Goal: Information Seeking & Learning: Find specific fact

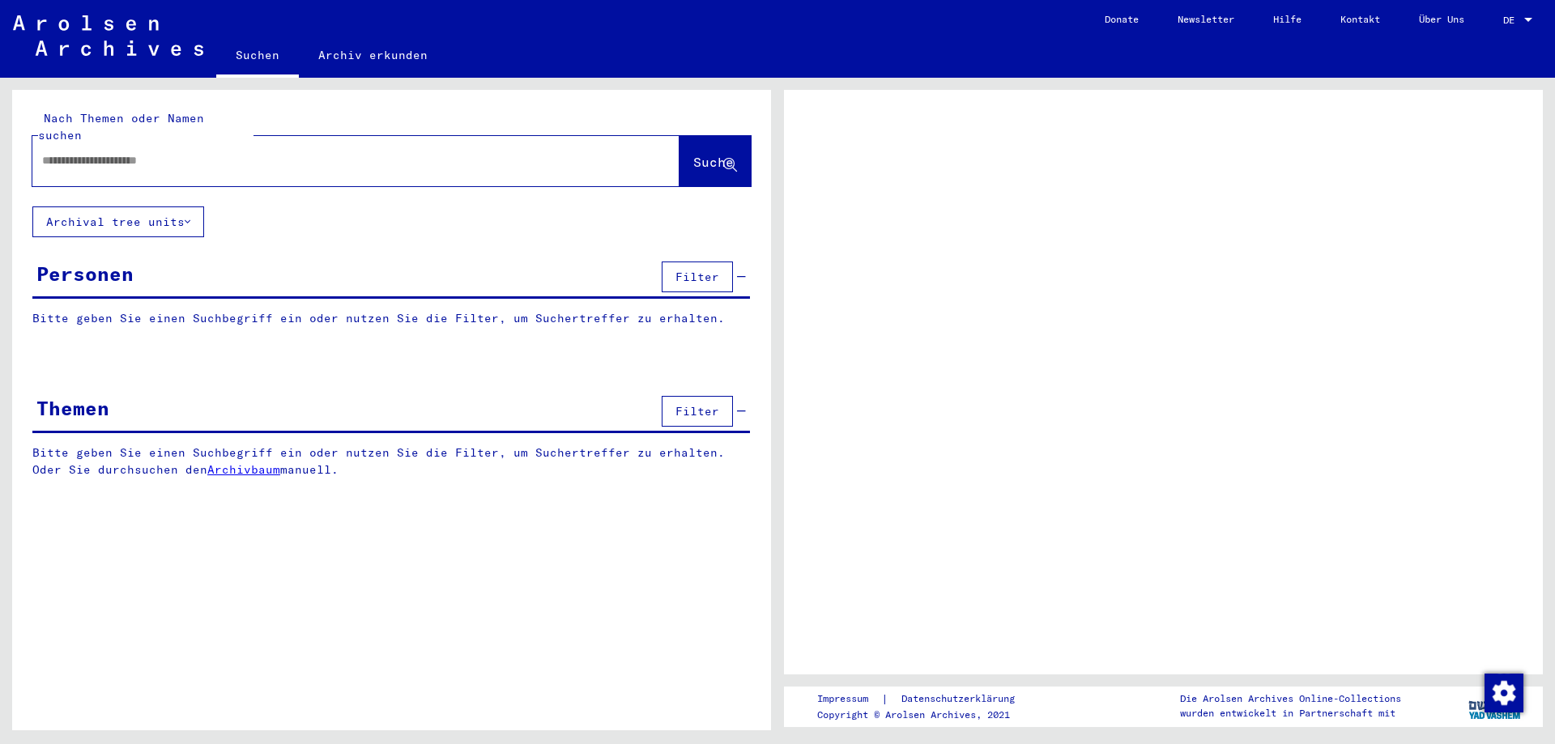
click at [70, 154] on div at bounding box center [336, 161] width 608 height 36
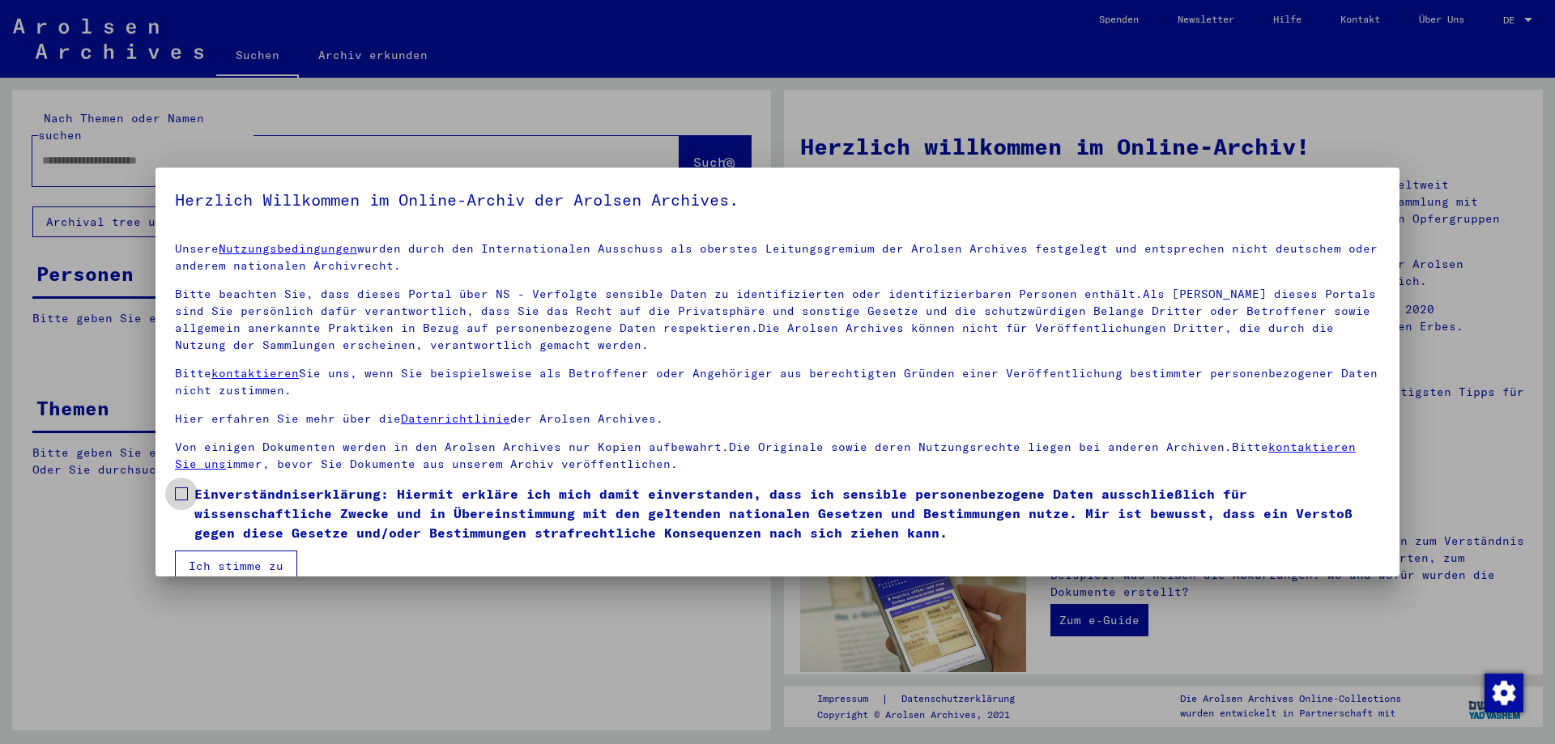
click at [177, 494] on span at bounding box center [181, 494] width 13 height 13
click at [227, 569] on button "Ich stimme zu" at bounding box center [236, 566] width 122 height 31
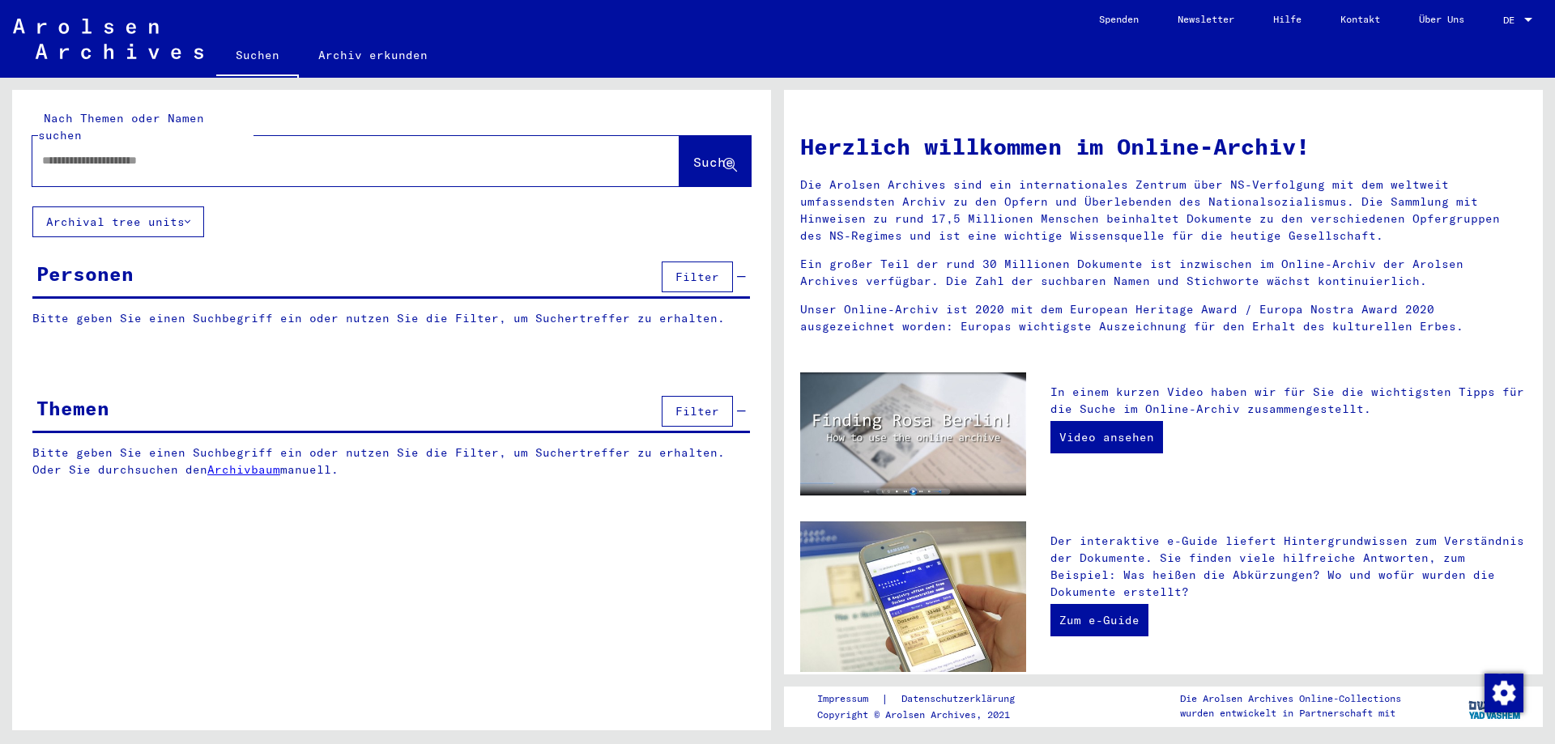
click at [63, 152] on input "text" at bounding box center [336, 160] width 589 height 17
type input "**********"
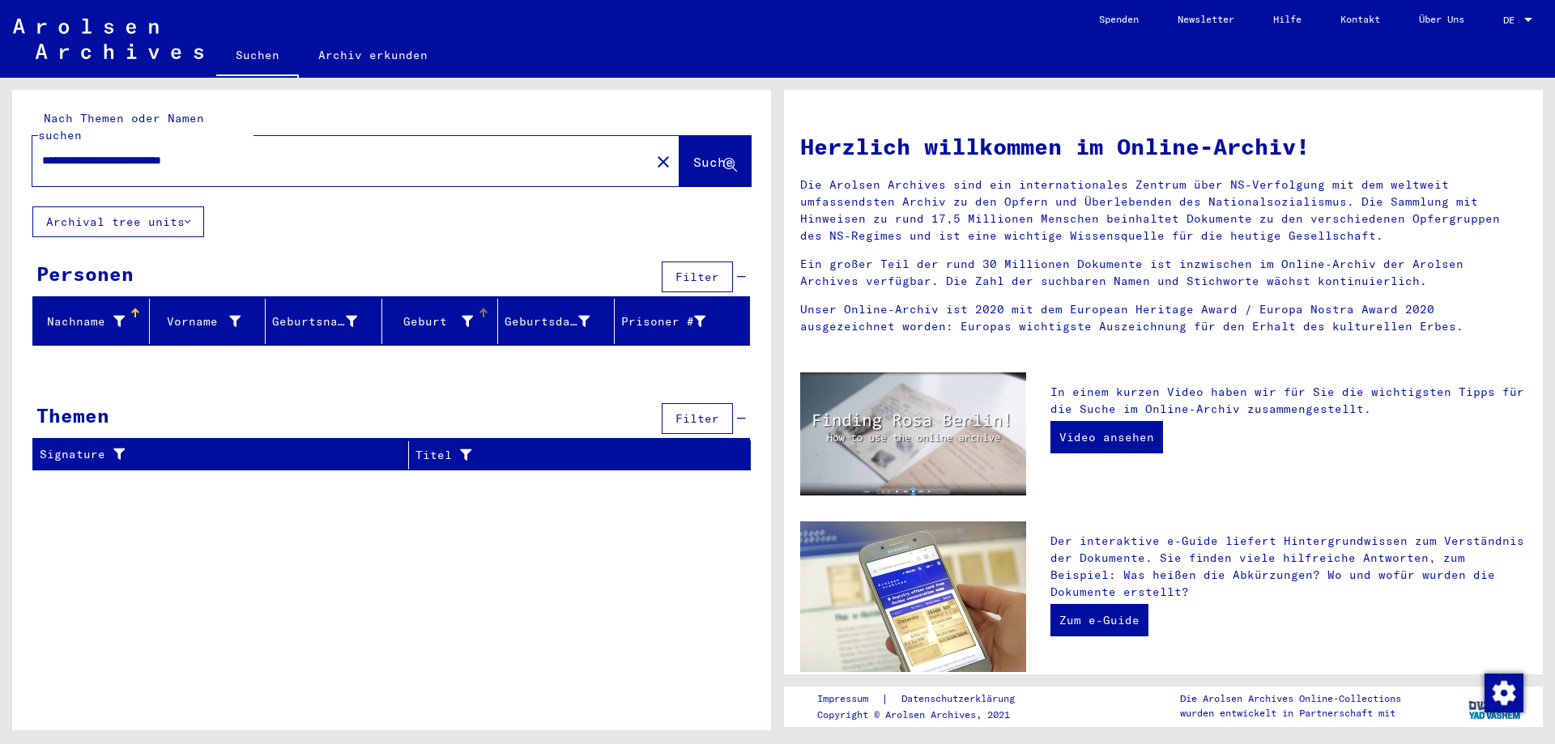
click at [466, 316] on icon at bounding box center [467, 321] width 11 height 11
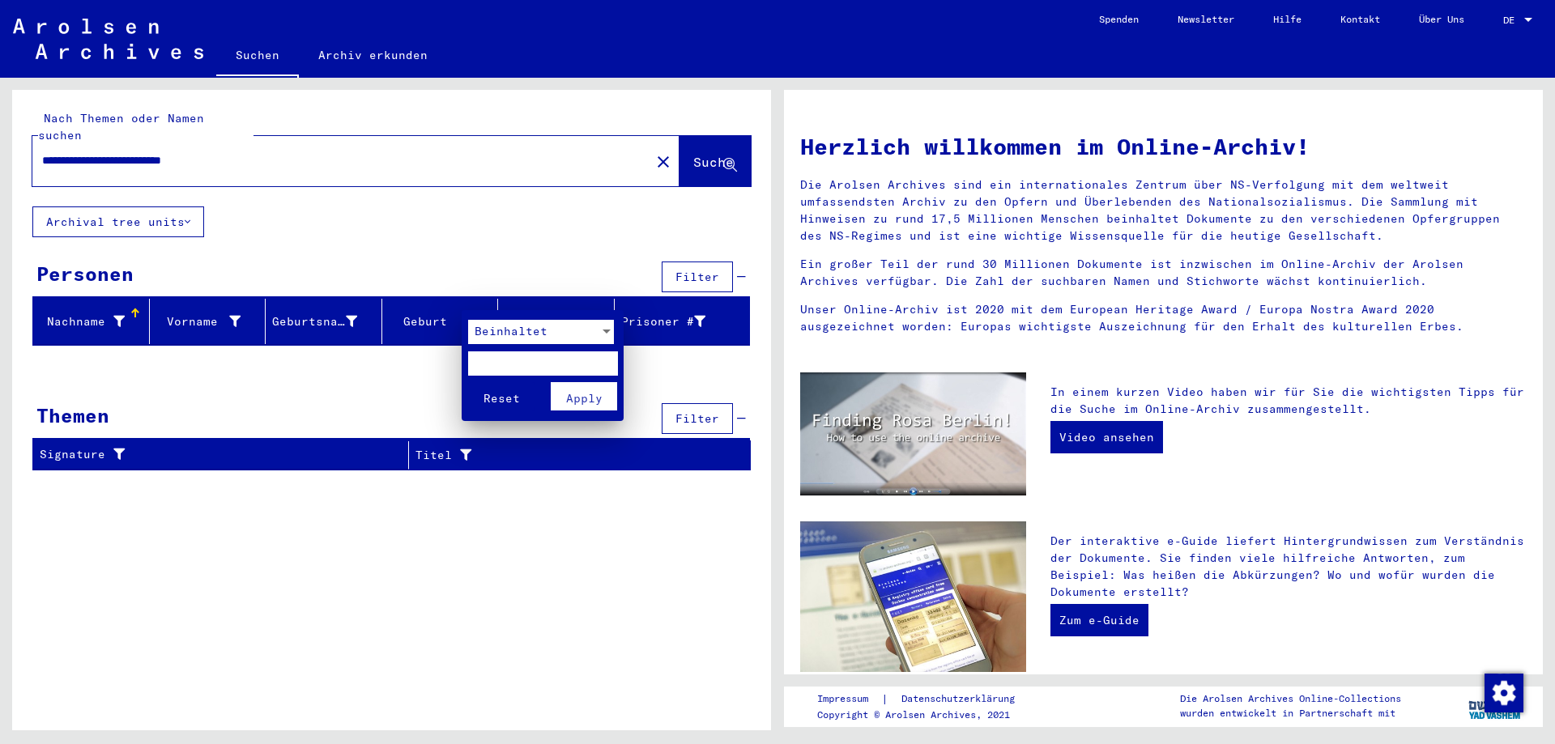
click at [605, 329] on div at bounding box center [606, 332] width 15 height 24
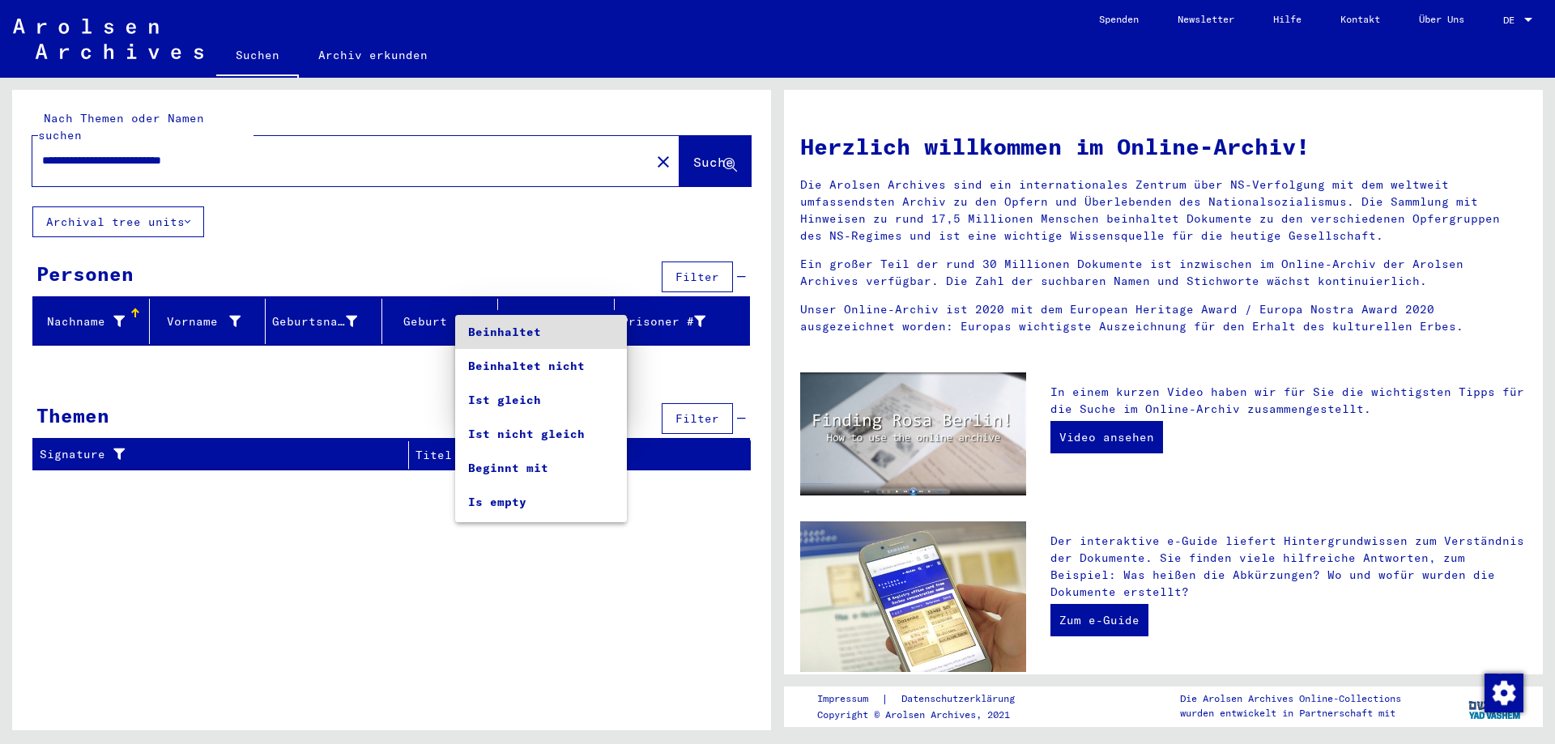
click at [492, 327] on span "Beinhaltet" at bounding box center [541, 332] width 146 height 34
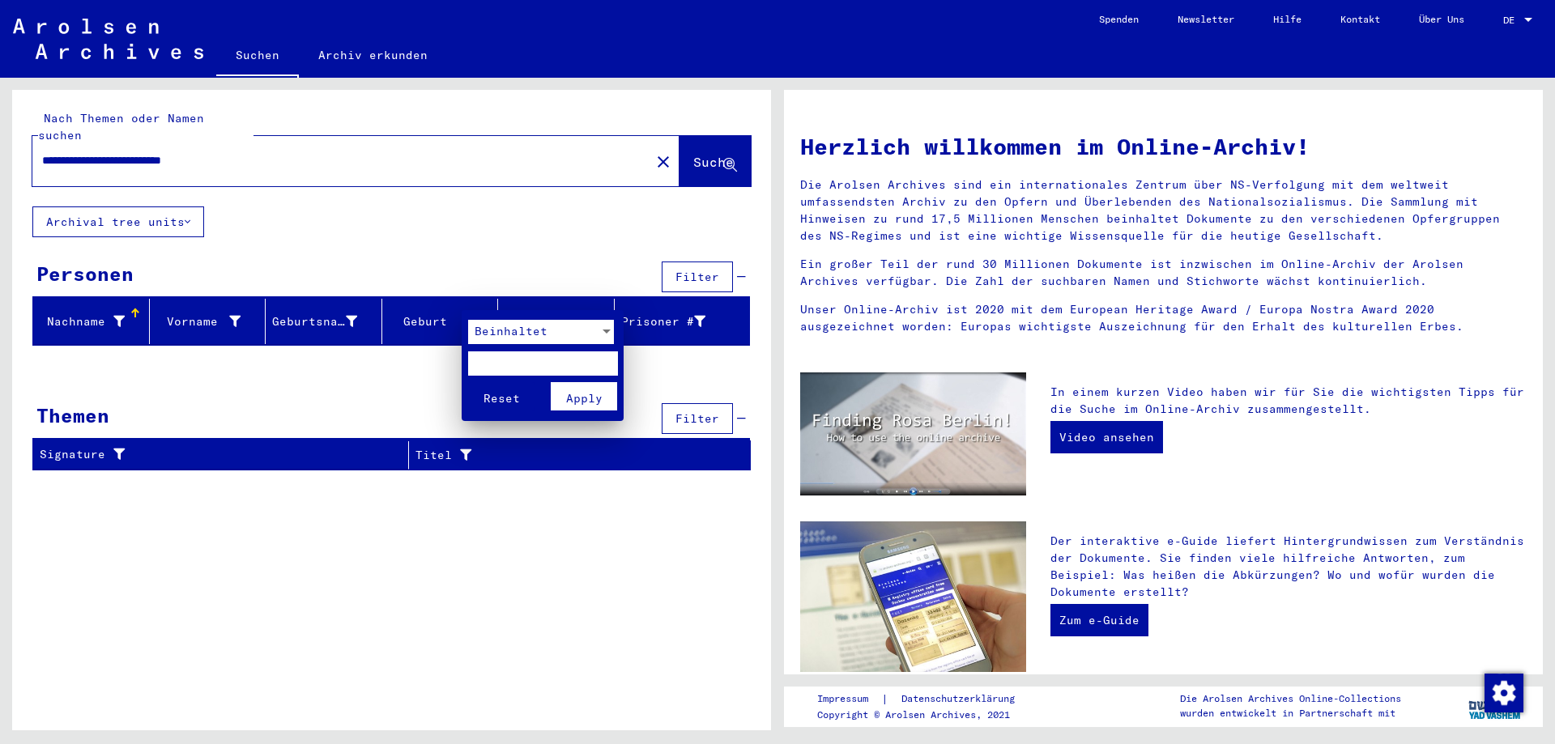
click at [492, 364] on input "text" at bounding box center [543, 363] width 150 height 24
type input "**********"
click at [579, 398] on span "Apply" at bounding box center [584, 398] width 36 height 15
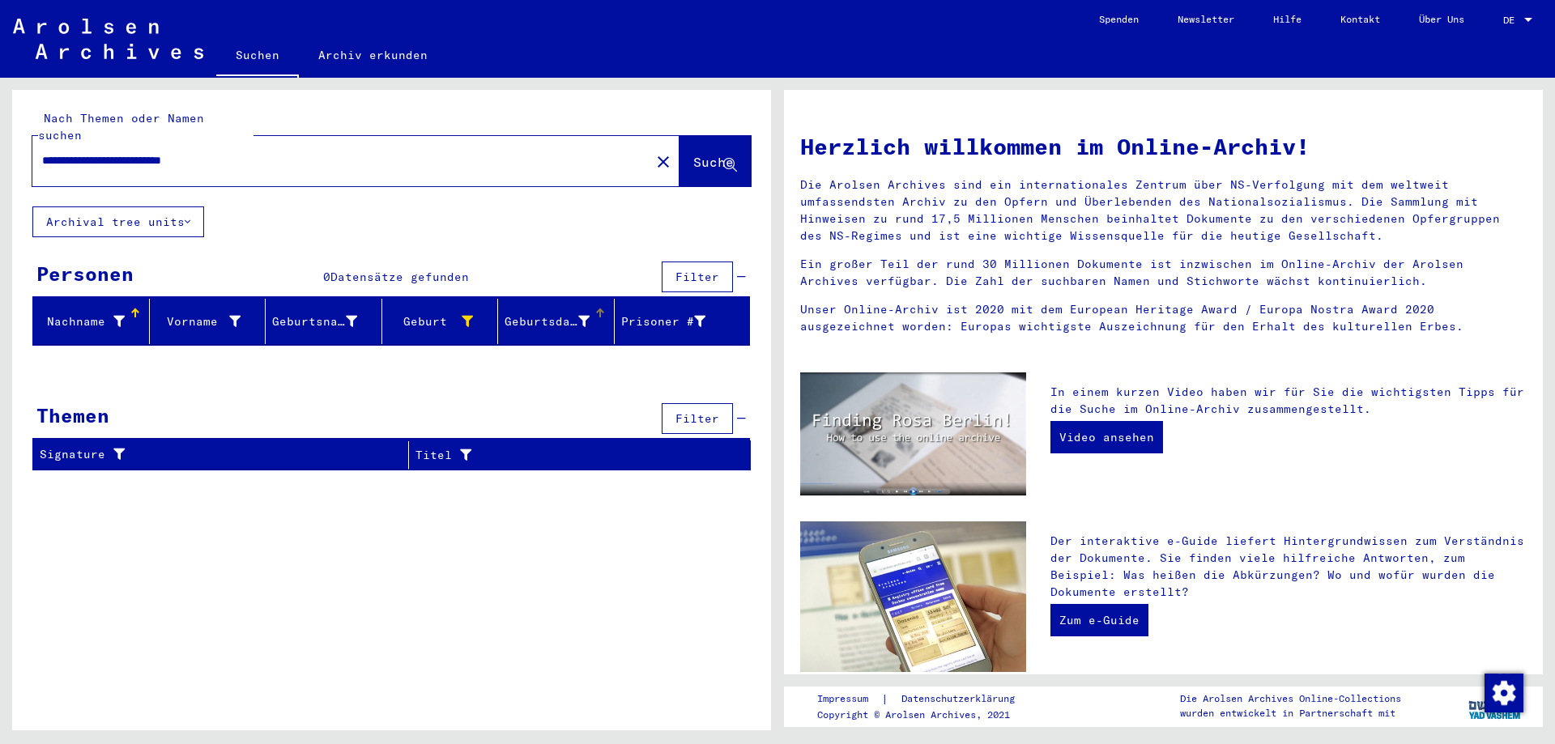
click at [543, 313] on div "Geburtsdatum" at bounding box center [547, 321] width 85 height 17
click at [580, 313] on div "Geburtsdatum" at bounding box center [547, 321] width 85 height 17
click at [538, 313] on div "Geburtsdatum" at bounding box center [547, 321] width 85 height 17
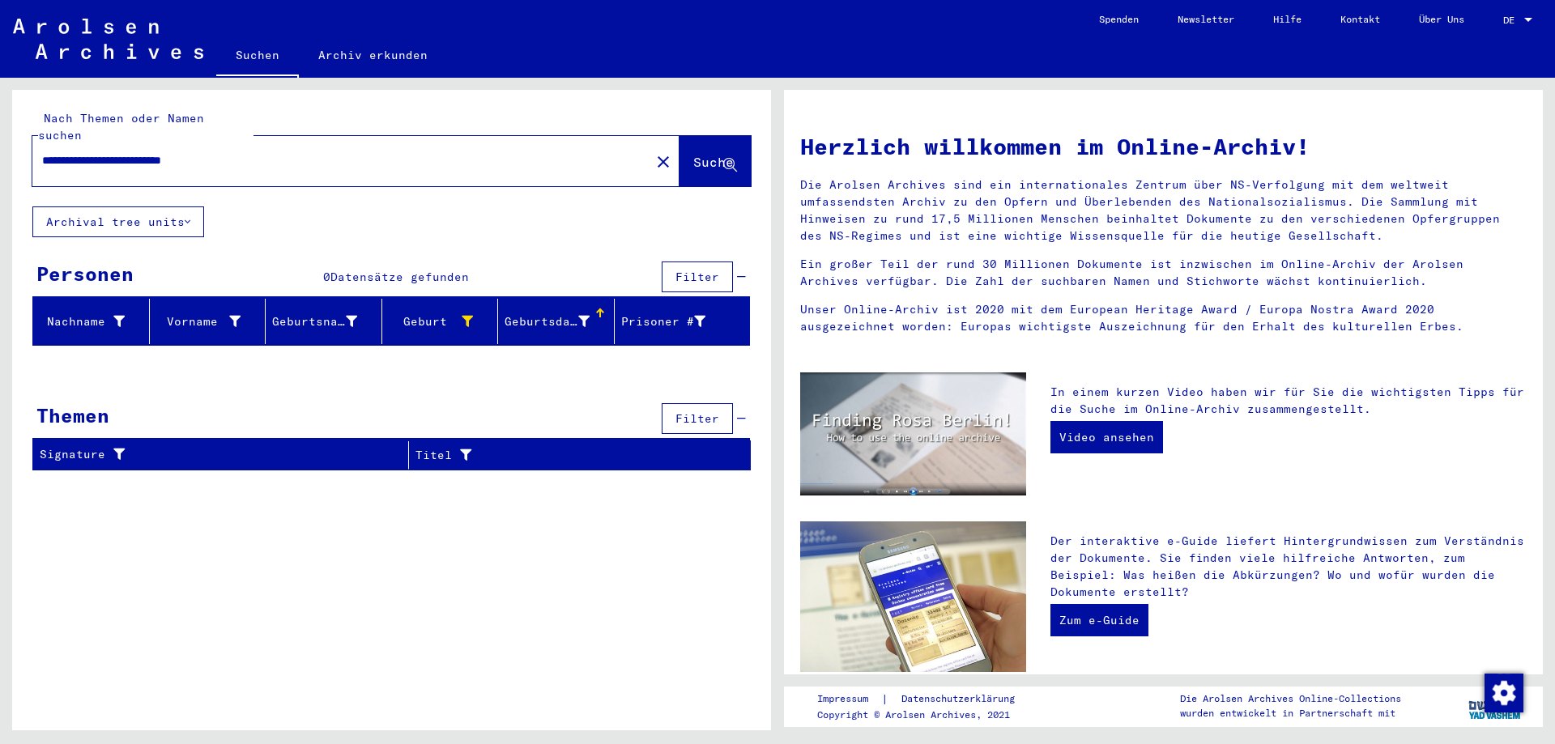
click at [538, 313] on div "Geburtsdatum" at bounding box center [547, 321] width 85 height 17
click at [432, 313] on div "Geburt‏" at bounding box center [431, 321] width 85 height 17
click at [548, 313] on div "Geburtsdatum" at bounding box center [547, 321] width 85 height 17
click at [693, 154] on span "Suche" at bounding box center [713, 162] width 40 height 16
click at [119, 316] on icon at bounding box center [118, 321] width 11 height 11
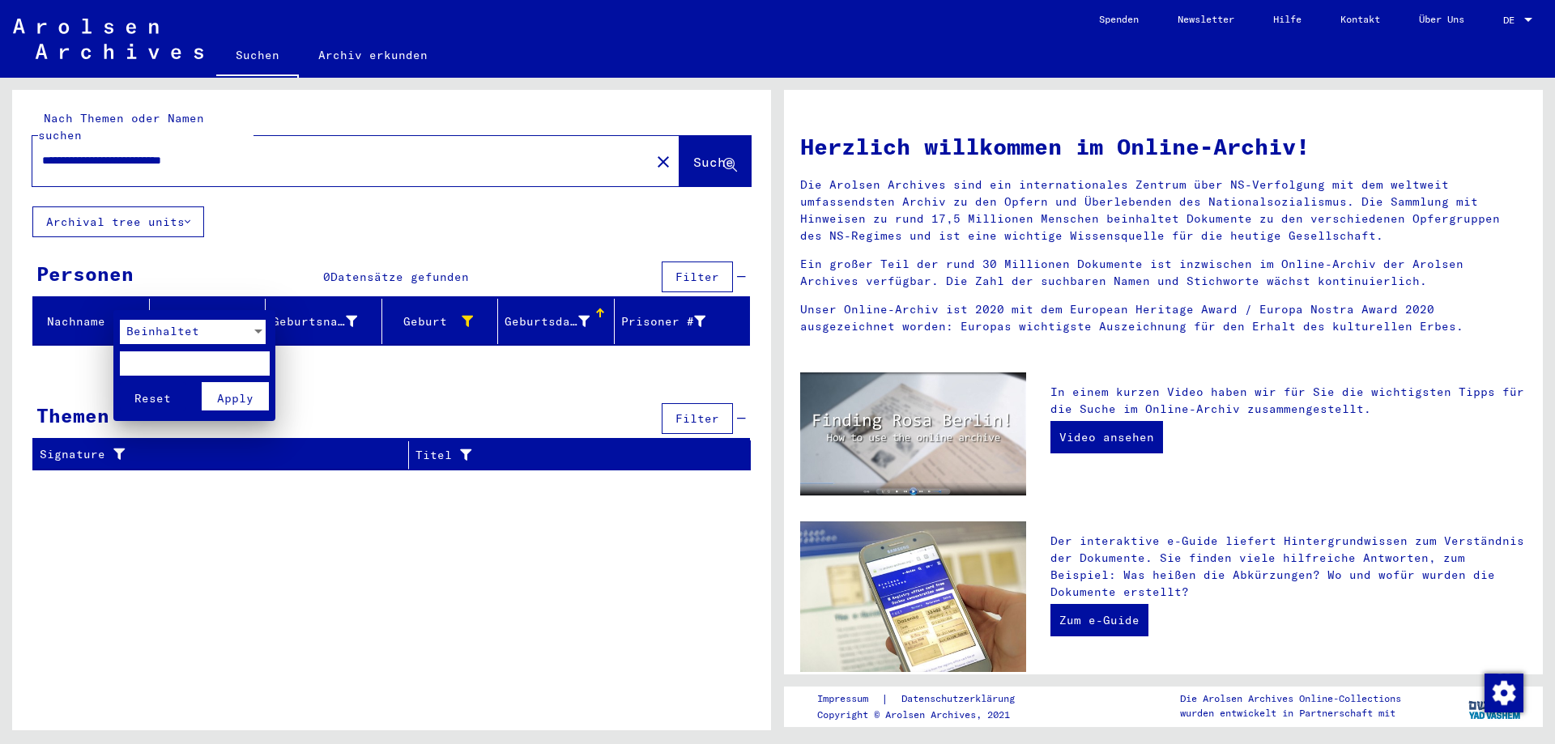
click at [154, 362] on input "text" at bounding box center [195, 363] width 150 height 24
type input "*******"
click at [237, 395] on span "Apply" at bounding box center [235, 398] width 36 height 15
